Goal: Find specific page/section: Find specific page/section

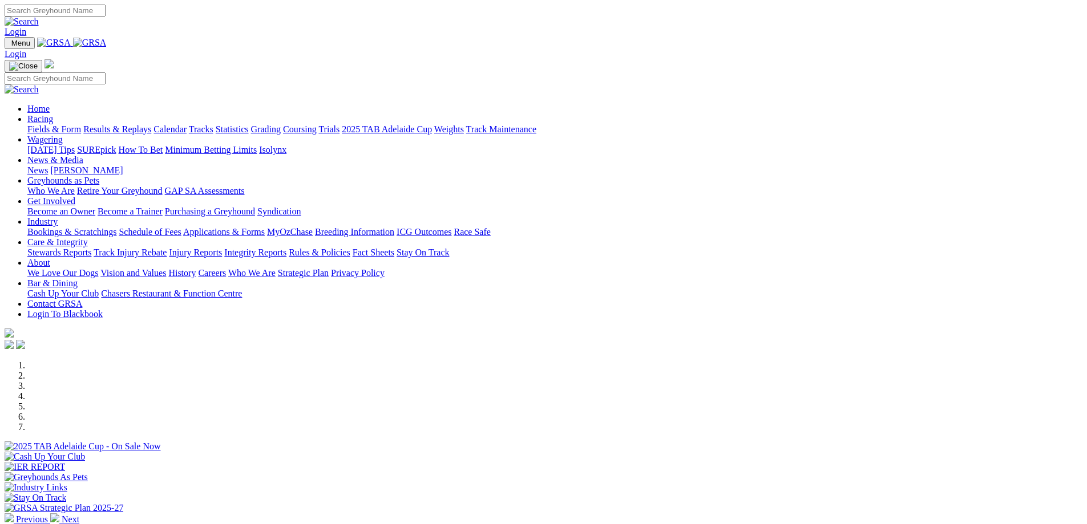
click at [81, 124] on link "Fields & Form" at bounding box center [54, 129] width 54 height 10
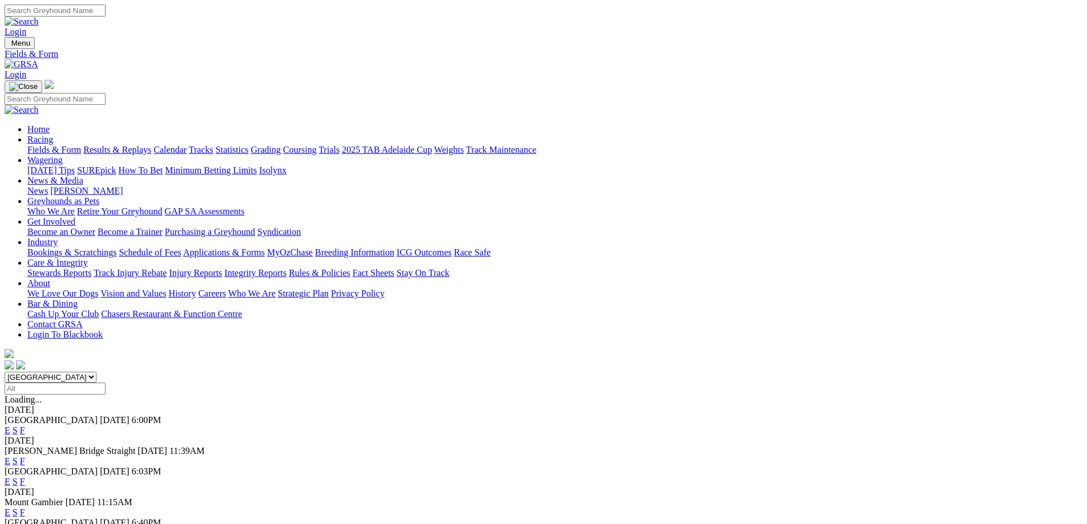
click at [25, 524] on link "F" at bounding box center [22, 533] width 5 height 10
click at [25, 508] on link "F" at bounding box center [22, 513] width 5 height 10
click at [25, 524] on link "F" at bounding box center [22, 533] width 5 height 10
